Goal: Information Seeking & Learning: Learn about a topic

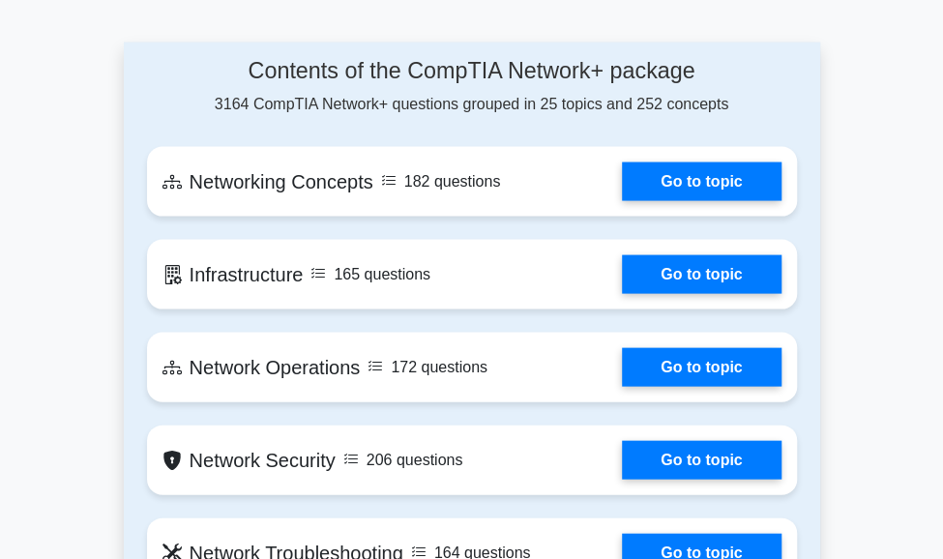
scroll to position [1414, 0]
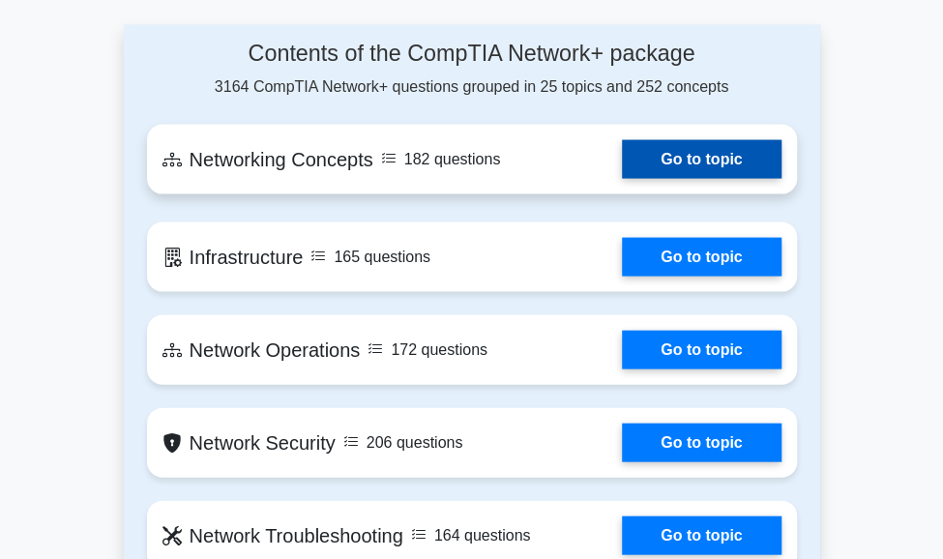
click at [688, 179] on link "Go to topic" at bounding box center [701, 159] width 159 height 39
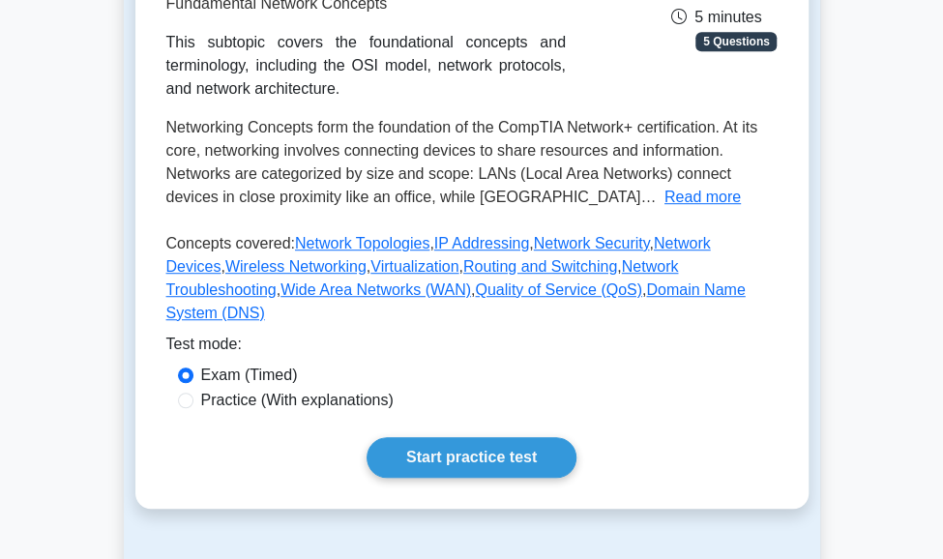
scroll to position [333, 0]
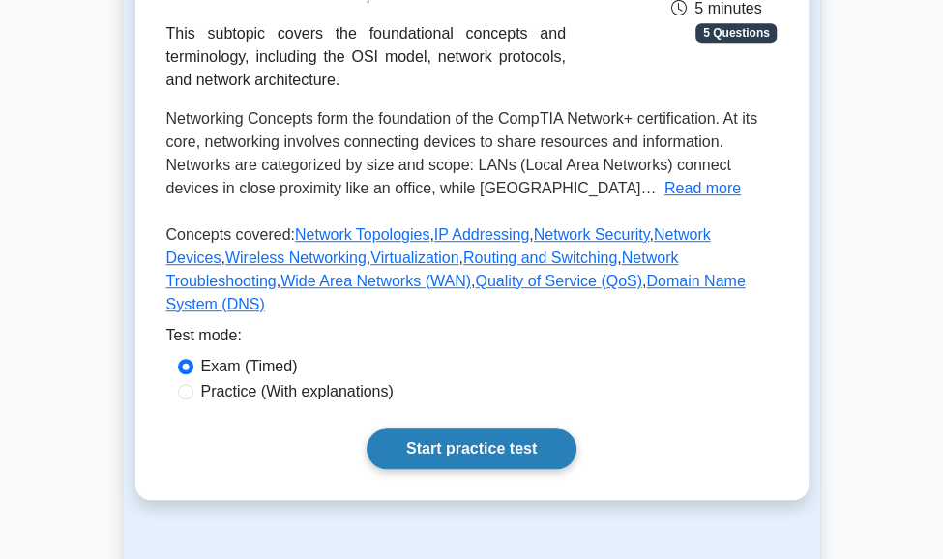
click at [507, 432] on link "Start practice test" at bounding box center [471, 448] width 210 height 41
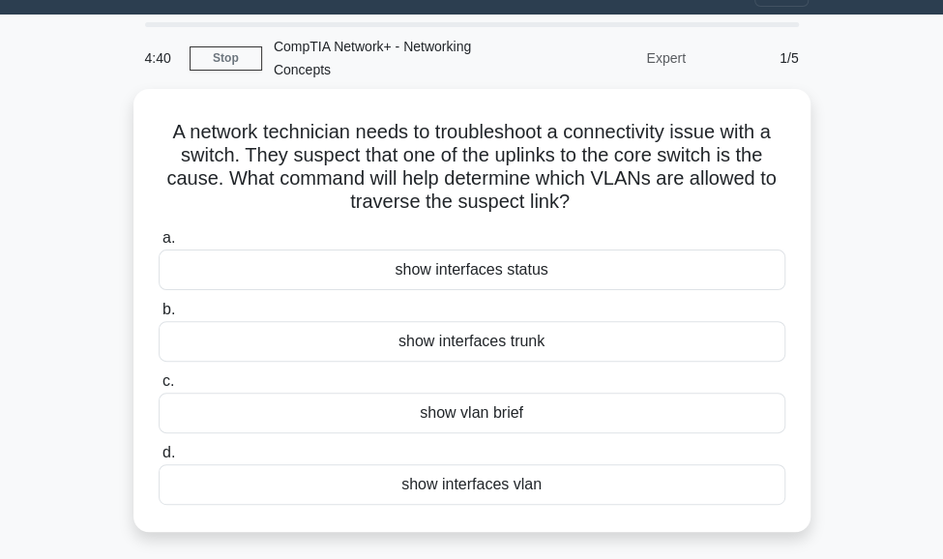
scroll to position [41, 0]
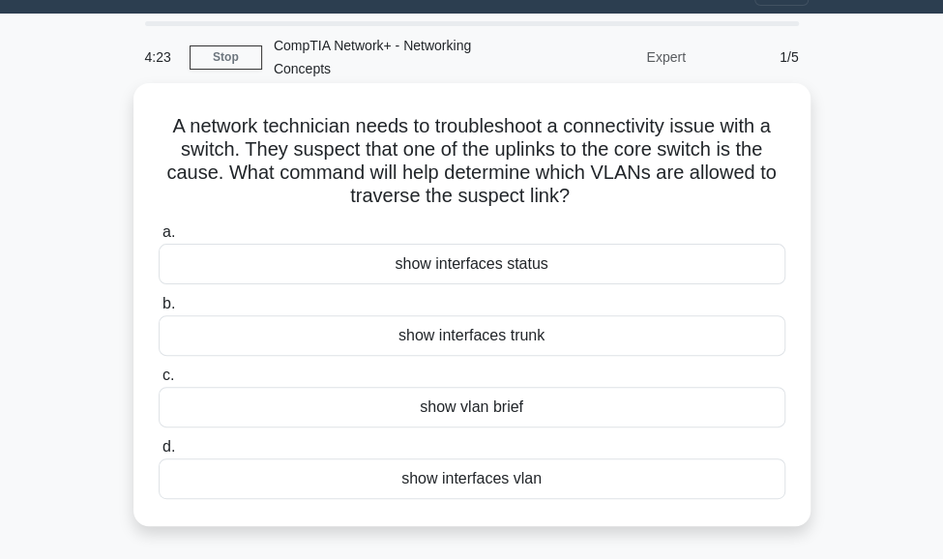
click at [462, 402] on div "show vlan brief" at bounding box center [472, 407] width 627 height 41
click at [159, 382] on input "c. show vlan brief" at bounding box center [159, 375] width 0 height 13
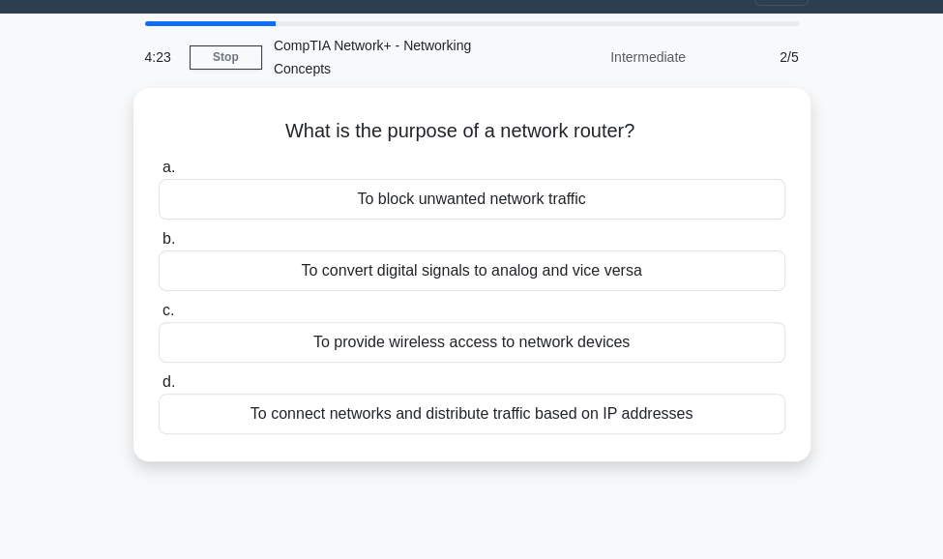
scroll to position [0, 0]
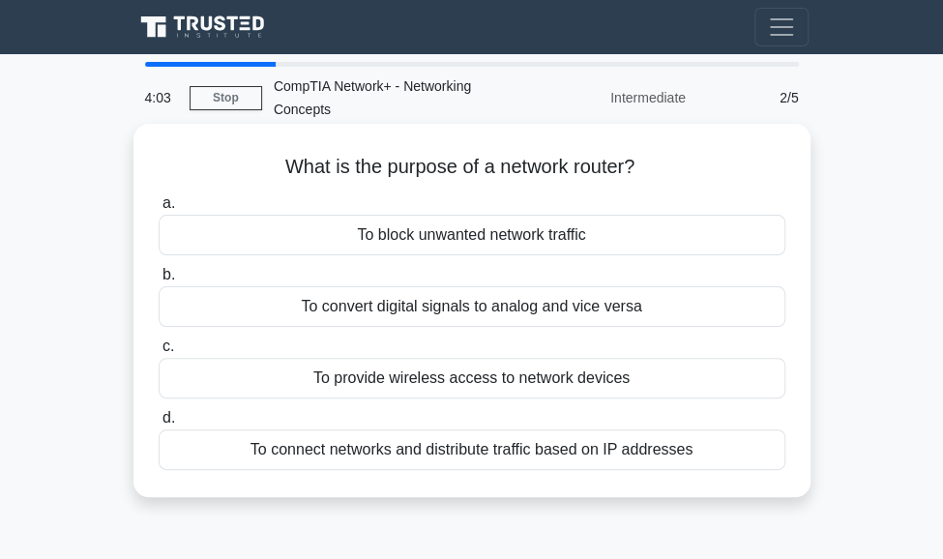
click at [462, 455] on div "To connect networks and distribute traffic based on IP addresses" at bounding box center [472, 449] width 627 height 41
click at [159, 424] on input "d. To connect networks and distribute traffic based on IP addresses" at bounding box center [159, 418] width 0 height 13
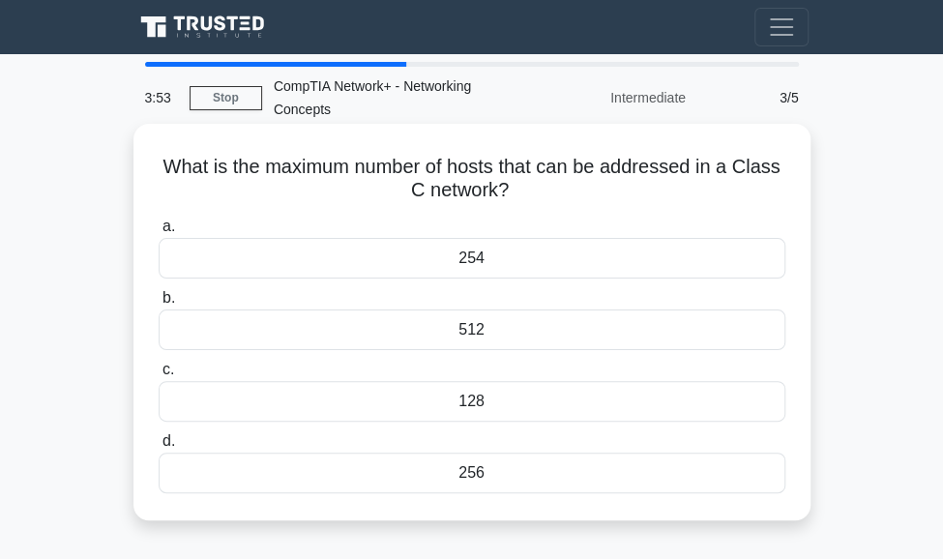
click at [483, 333] on div "512" at bounding box center [472, 329] width 627 height 41
click at [159, 305] on input "b. 512" at bounding box center [159, 298] width 0 height 13
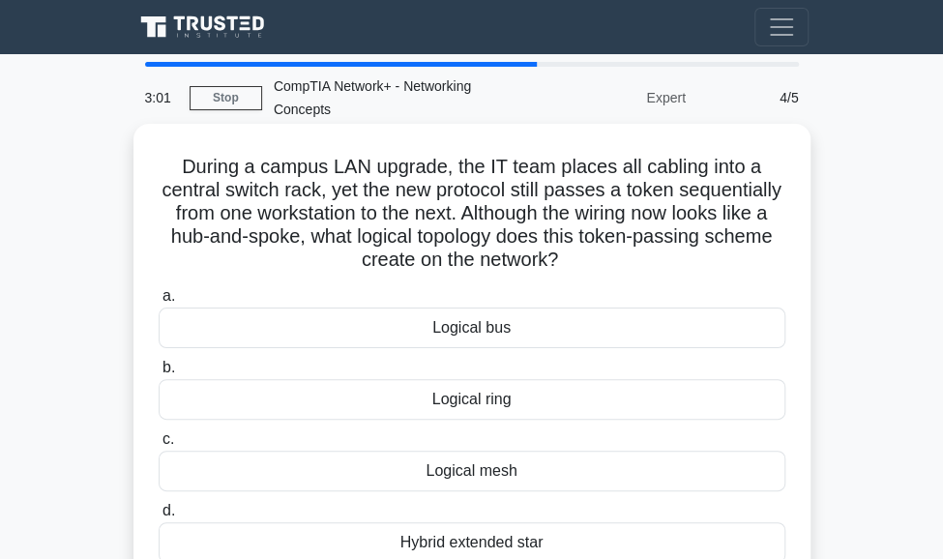
click at [487, 478] on div "Logical mesh" at bounding box center [472, 471] width 627 height 41
click at [159, 446] on input "c. Logical mesh" at bounding box center [159, 439] width 0 height 13
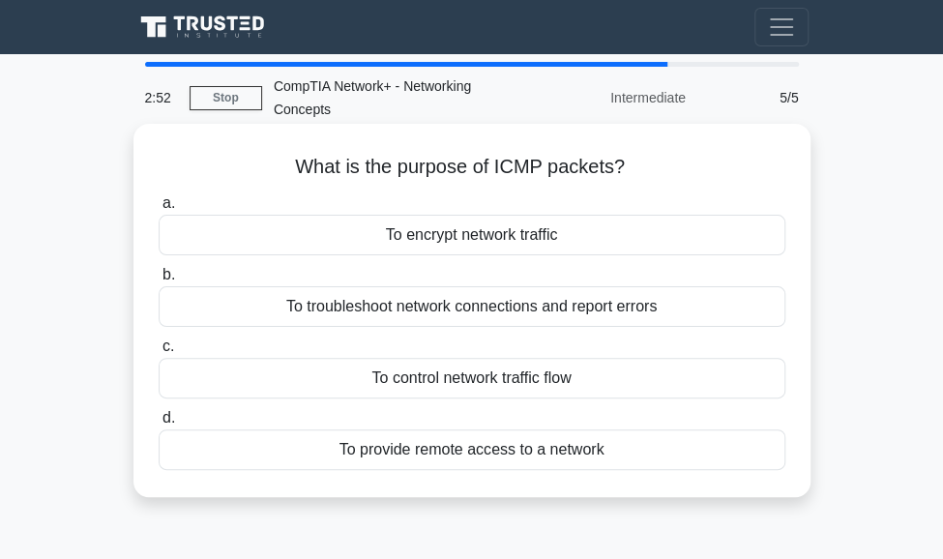
click at [455, 458] on div "To provide remote access to a network" at bounding box center [472, 449] width 627 height 41
click at [159, 424] on input "d. To provide remote access to a network" at bounding box center [159, 418] width 0 height 13
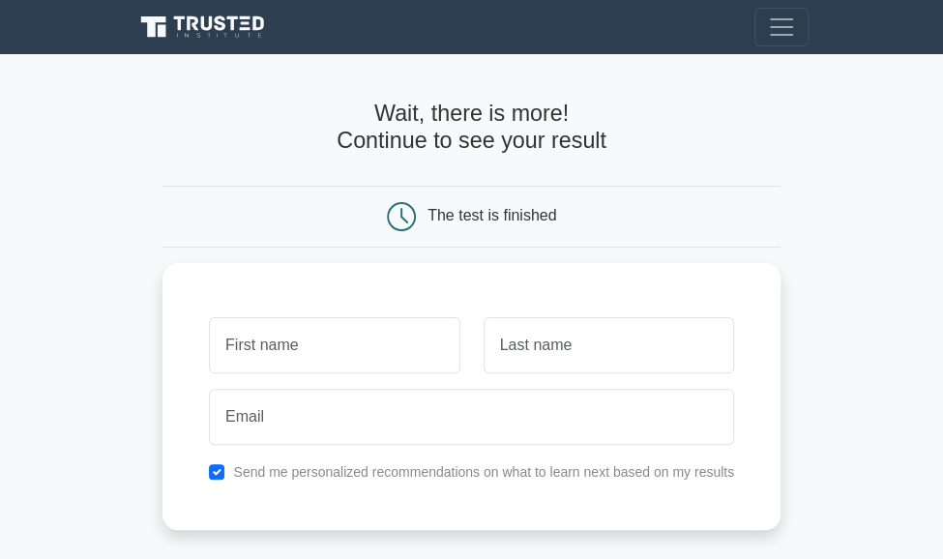
click at [455, 464] on label "Send me personalized recommendations on what to learn next based on my results" at bounding box center [483, 471] width 501 height 15
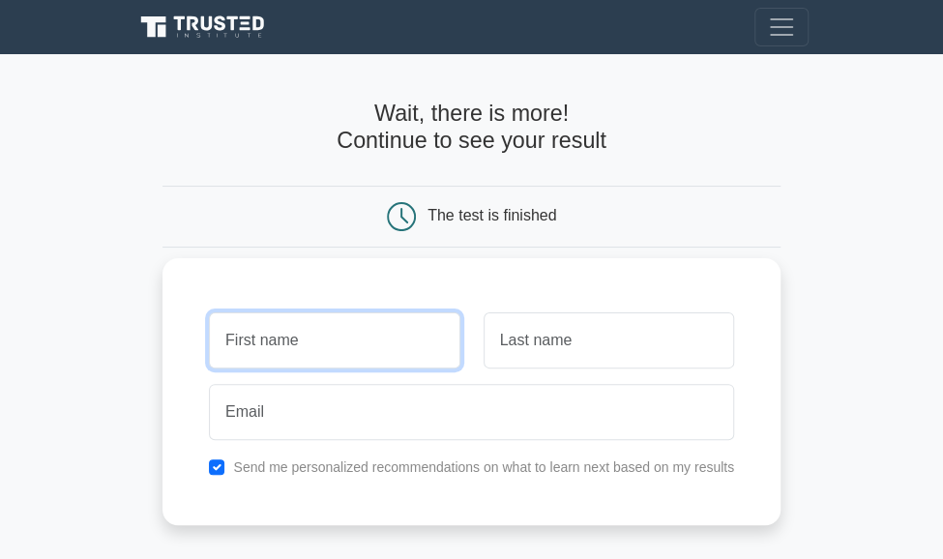
click at [277, 339] on input "text" at bounding box center [334, 340] width 250 height 56
type input "STEPHEN"
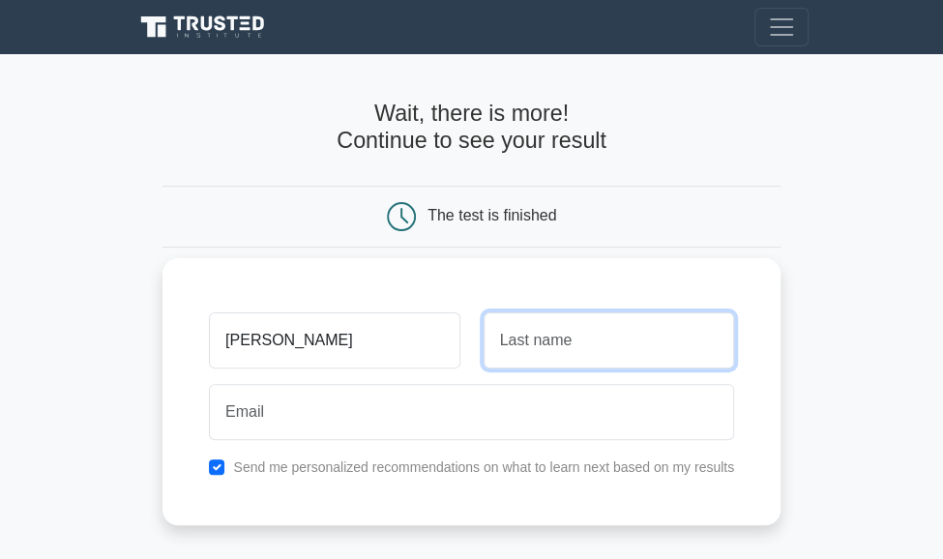
click at [512, 339] on input "text" at bounding box center [608, 340] width 250 height 56
type input "MWANGI"
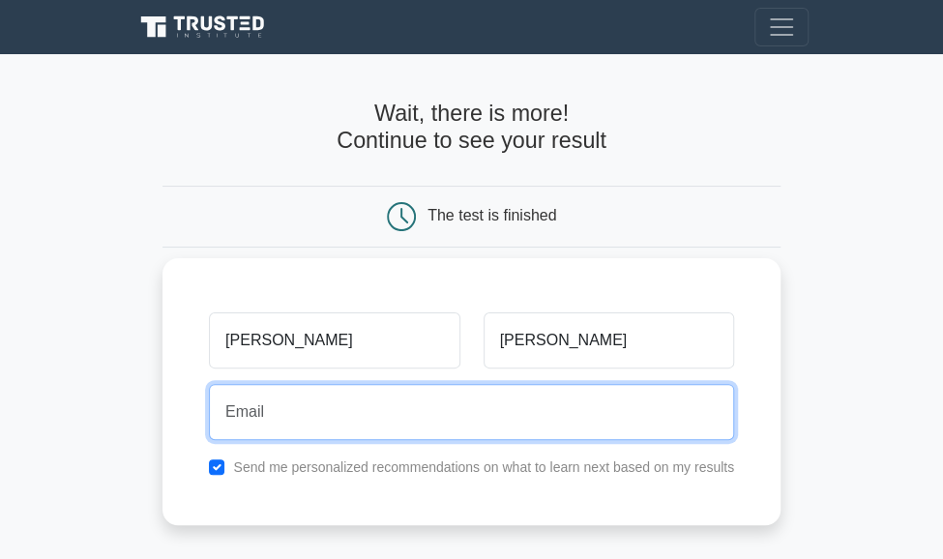
click at [222, 417] on input "email" at bounding box center [471, 412] width 525 height 56
type input "stephenmwangikimemia07@gmail.com"
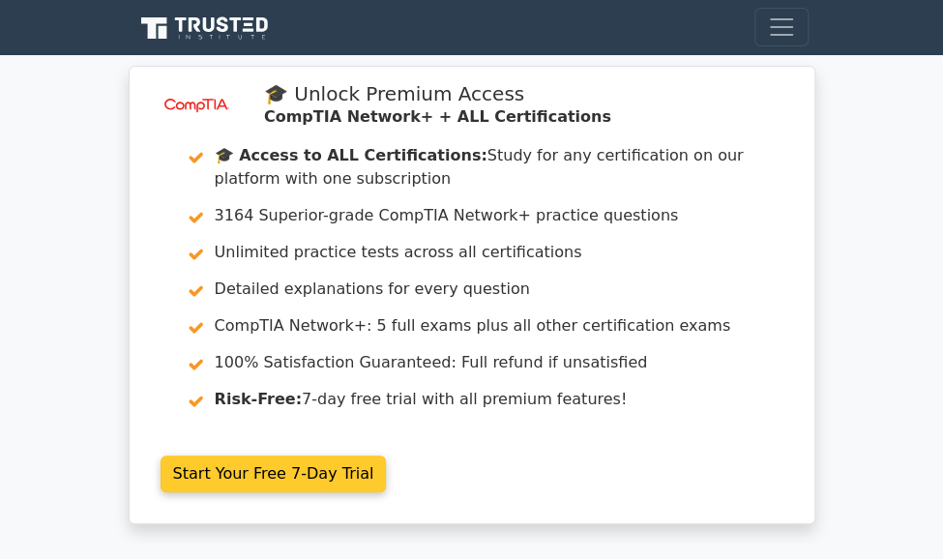
click at [274, 475] on link "Start Your Free 7-Day Trial" at bounding box center [274, 473] width 226 height 37
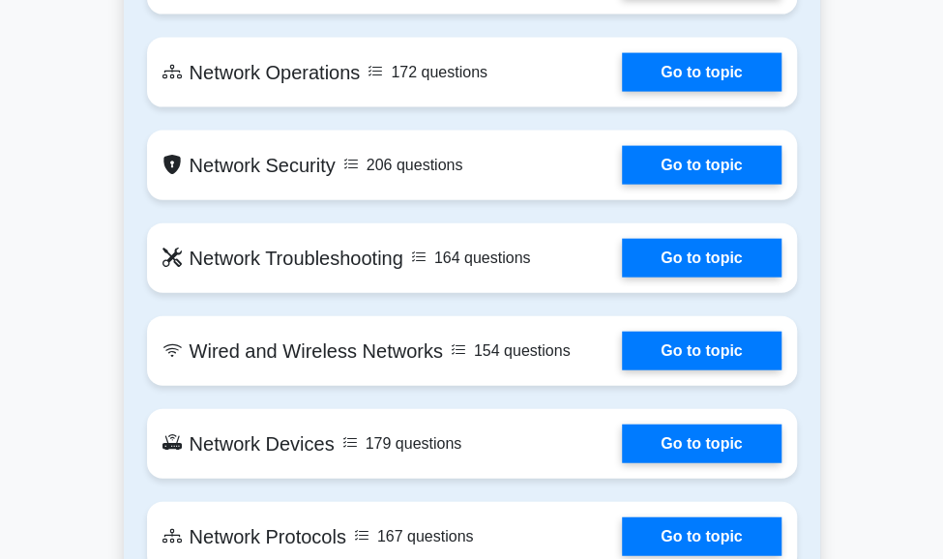
scroll to position [1623, 0]
